Goal: Task Accomplishment & Management: Use online tool/utility

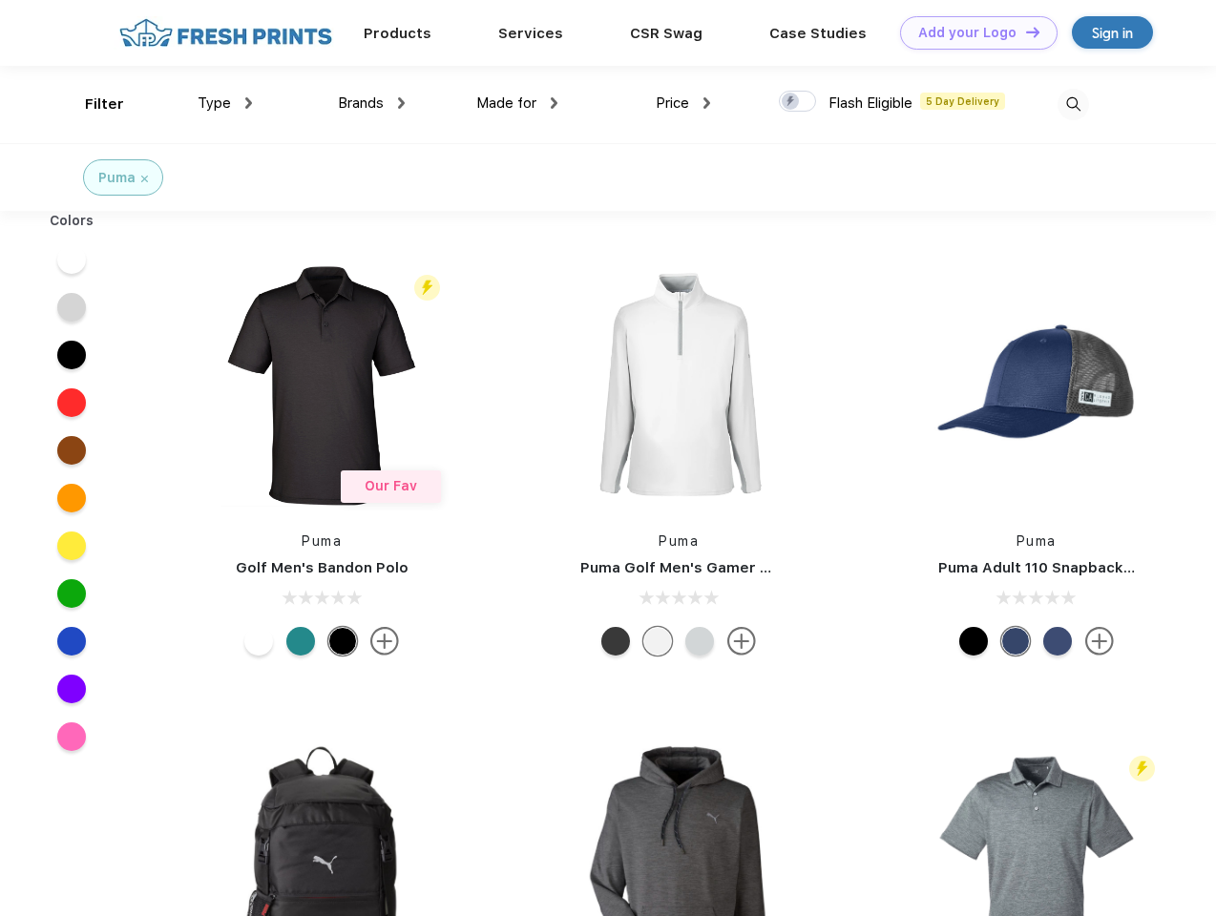
click at [971, 32] on link "Add your Logo Design Tool" at bounding box center [978, 32] width 157 height 33
click at [0, 0] on div "Design Tool" at bounding box center [0, 0] width 0 height 0
click at [1024, 31] on link "Add your Logo Design Tool" at bounding box center [978, 32] width 157 height 33
click at [92, 104] on div "Filter" at bounding box center [104, 105] width 39 height 22
click at [225, 103] on span "Type" at bounding box center [214, 102] width 33 height 17
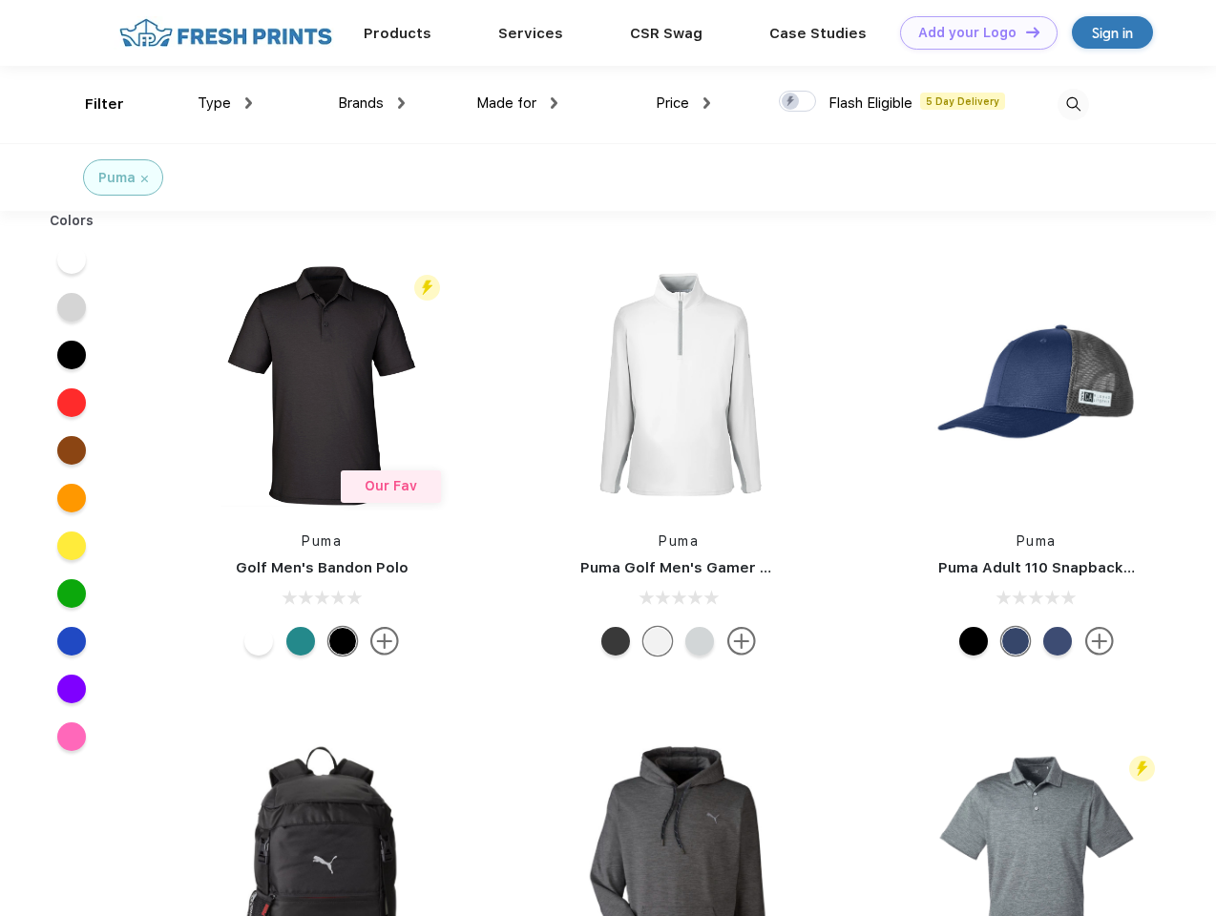
click at [371, 103] on span "Brands" at bounding box center [361, 102] width 46 height 17
click at [517, 103] on span "Made for" at bounding box center [506, 102] width 60 height 17
click at [683, 103] on span "Price" at bounding box center [672, 102] width 33 height 17
click at [798, 102] on div at bounding box center [797, 101] width 37 height 21
click at [791, 102] on input "checkbox" at bounding box center [785, 96] width 12 height 12
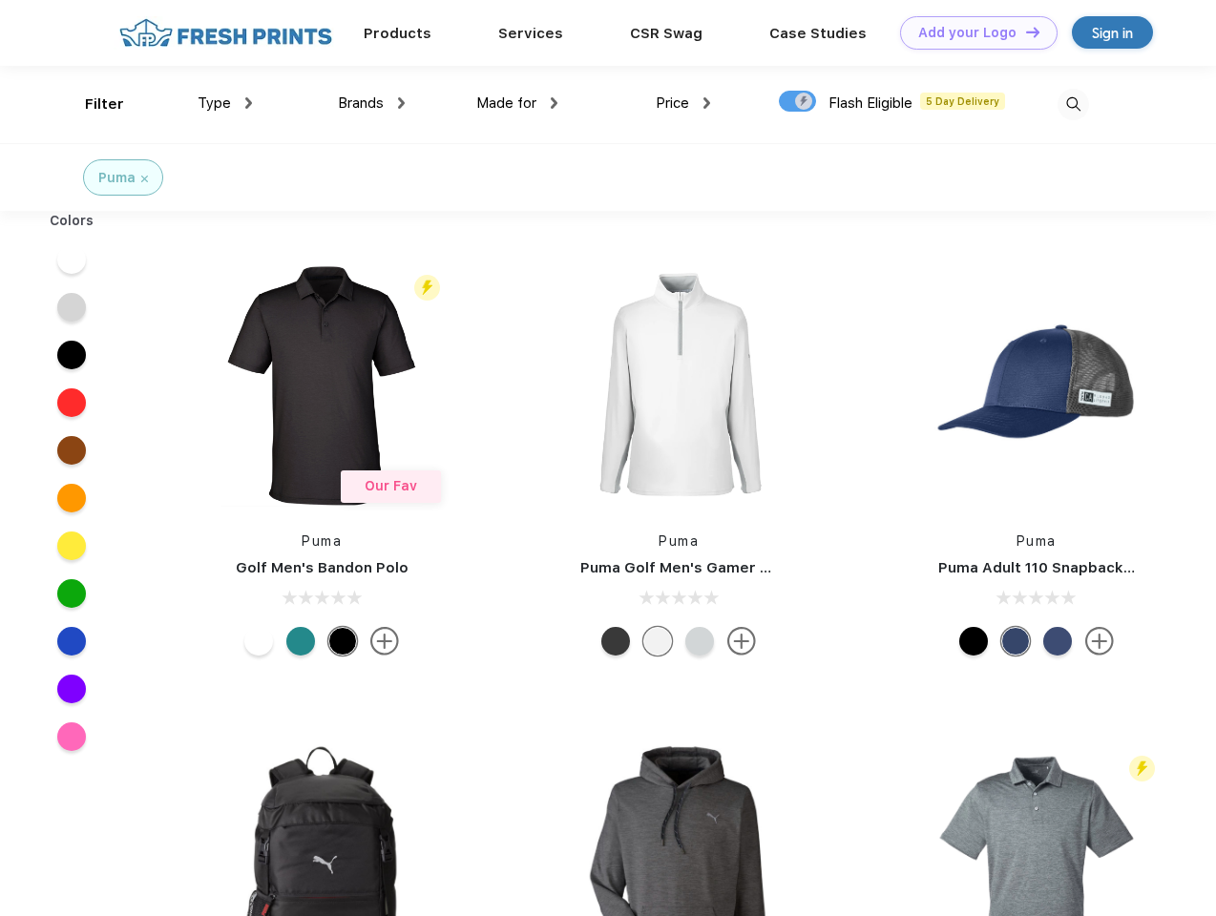
click at [1073, 104] on img at bounding box center [1072, 104] width 31 height 31
